Goal: Task Accomplishment & Management: Use online tool/utility

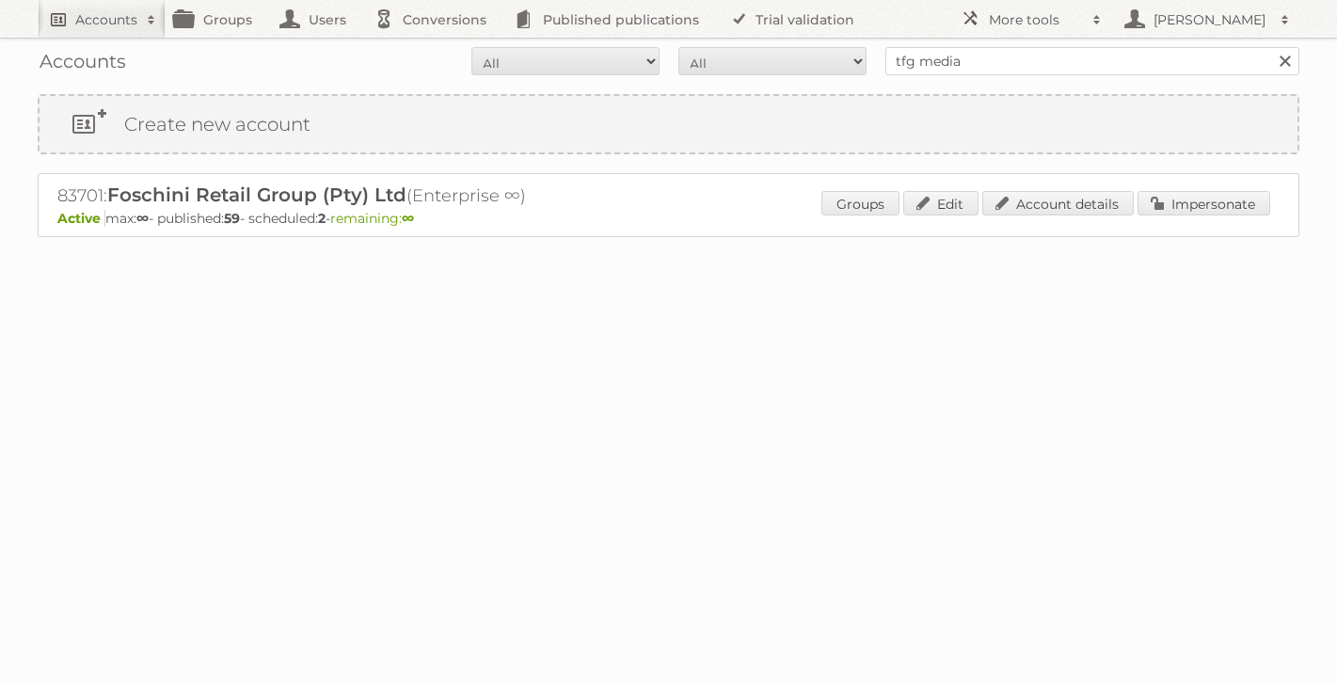
click at [119, 21] on h2 "Accounts" at bounding box center [106, 19] width 62 height 19
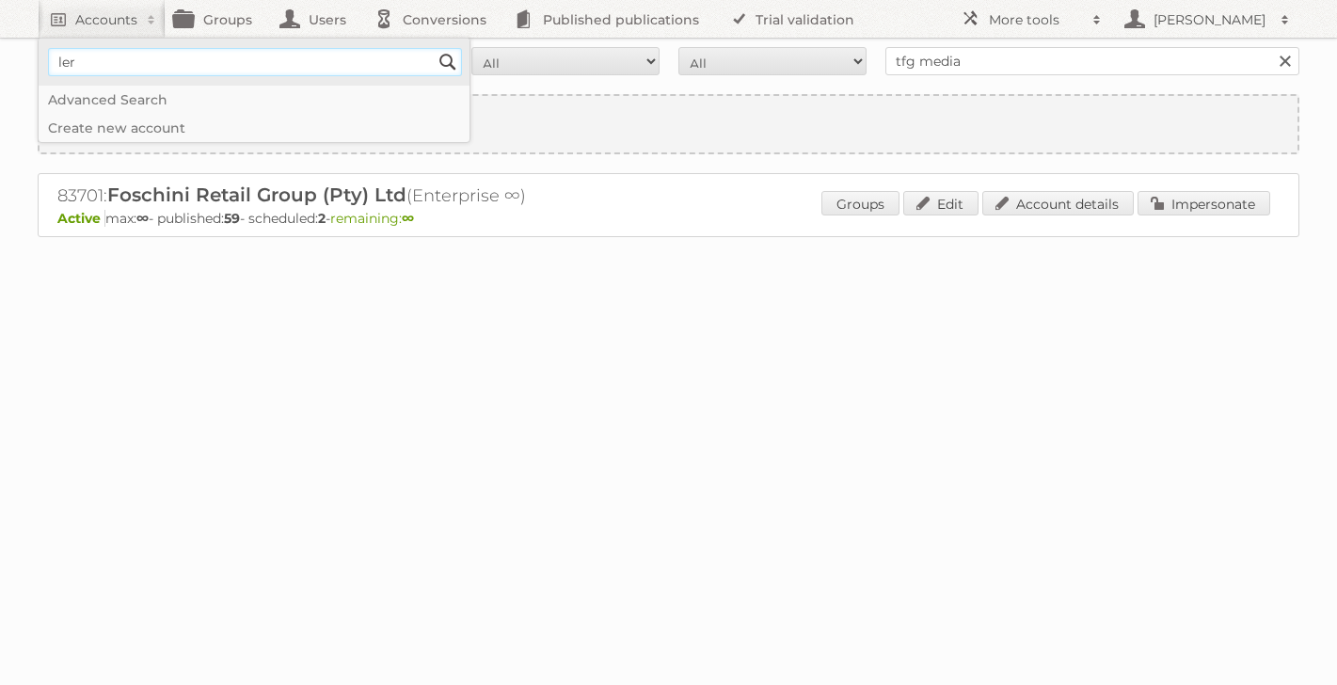
type input"] "[PERSON_NAME]"
click at [434, 48] on input "Search" at bounding box center [448, 62] width 28 height 28
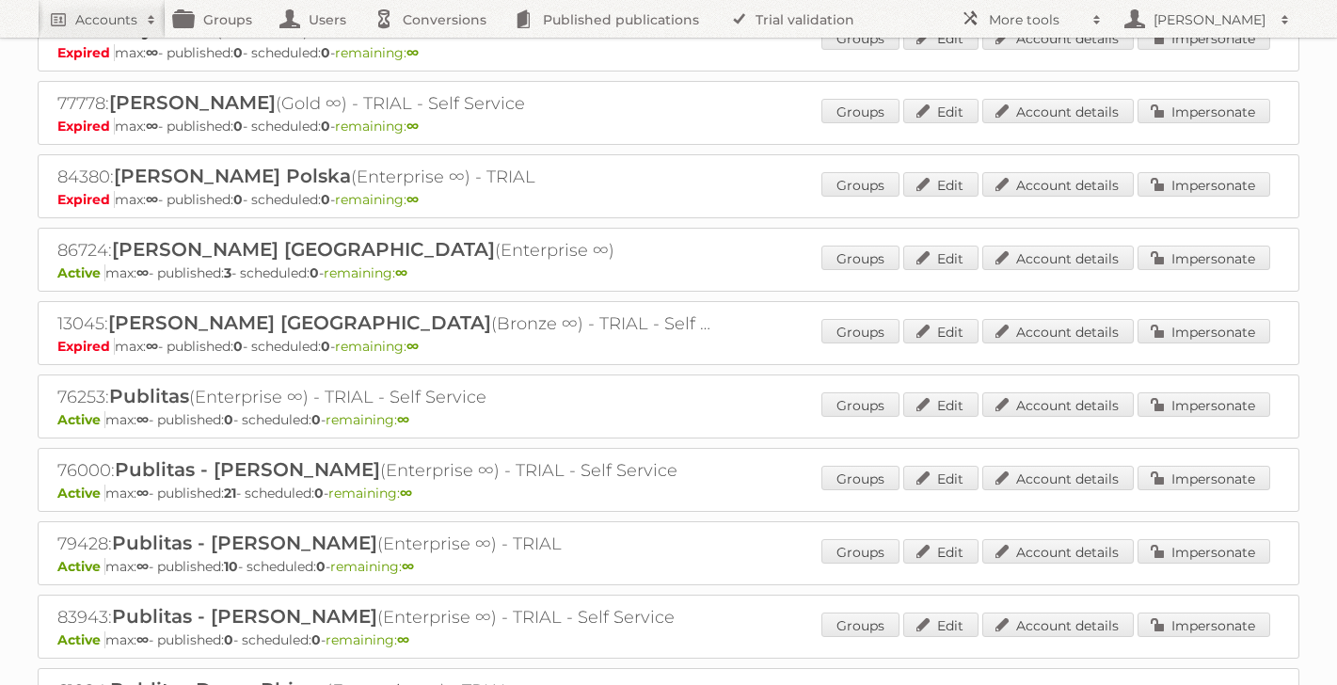
scroll to position [246, 0]
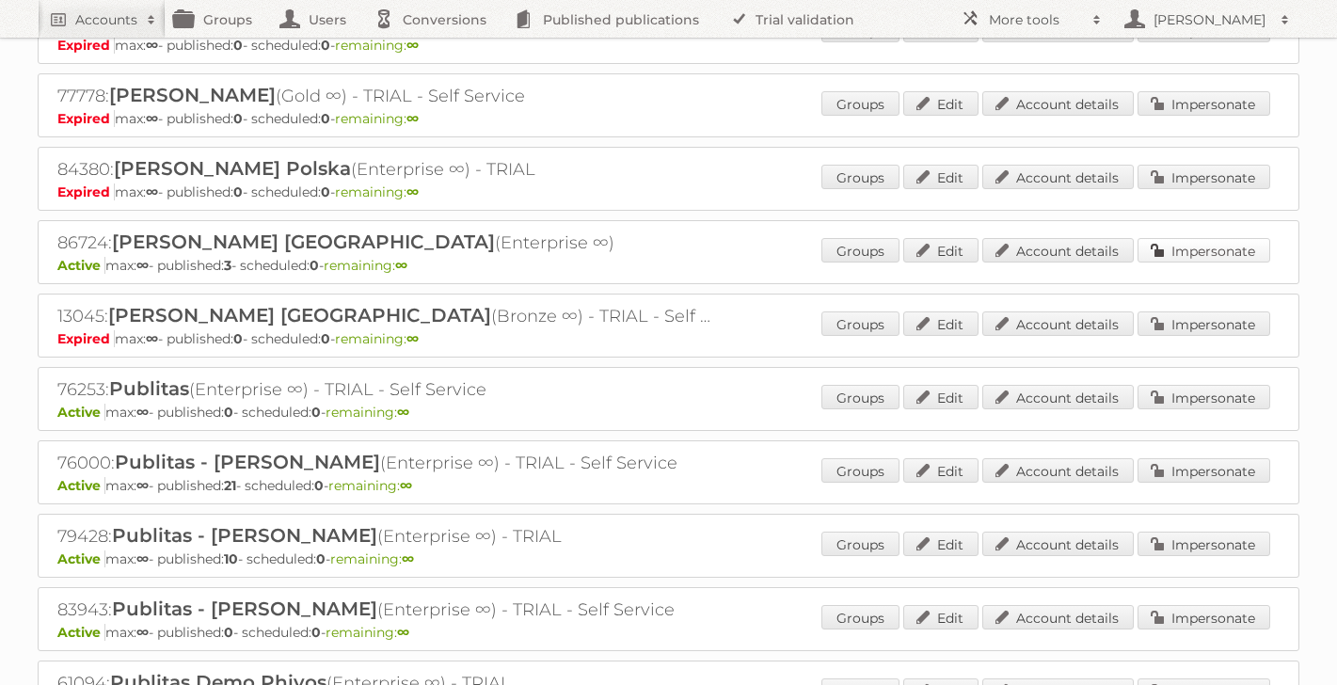
click at [1191, 251] on link "Impersonate" at bounding box center [1203, 250] width 133 height 24
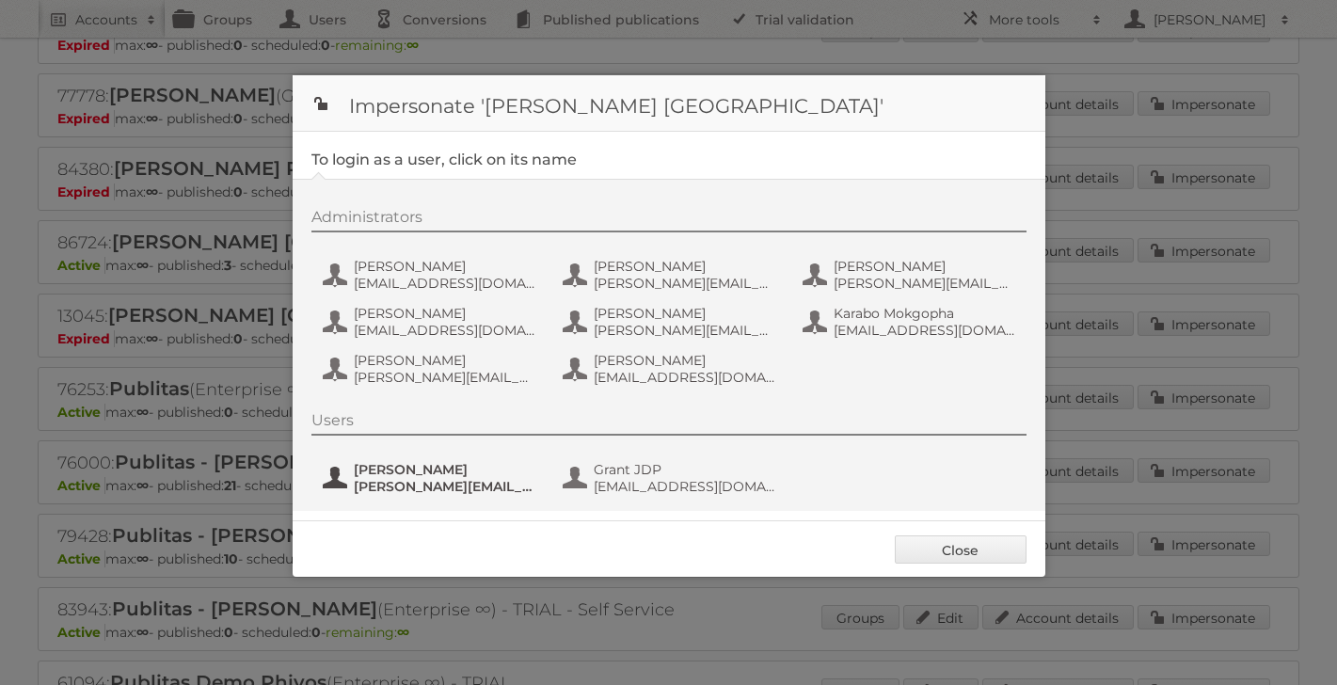
click at [402, 471] on span "[PERSON_NAME]" at bounding box center [445, 469] width 182 height 17
